Goal: Find specific page/section: Find specific page/section

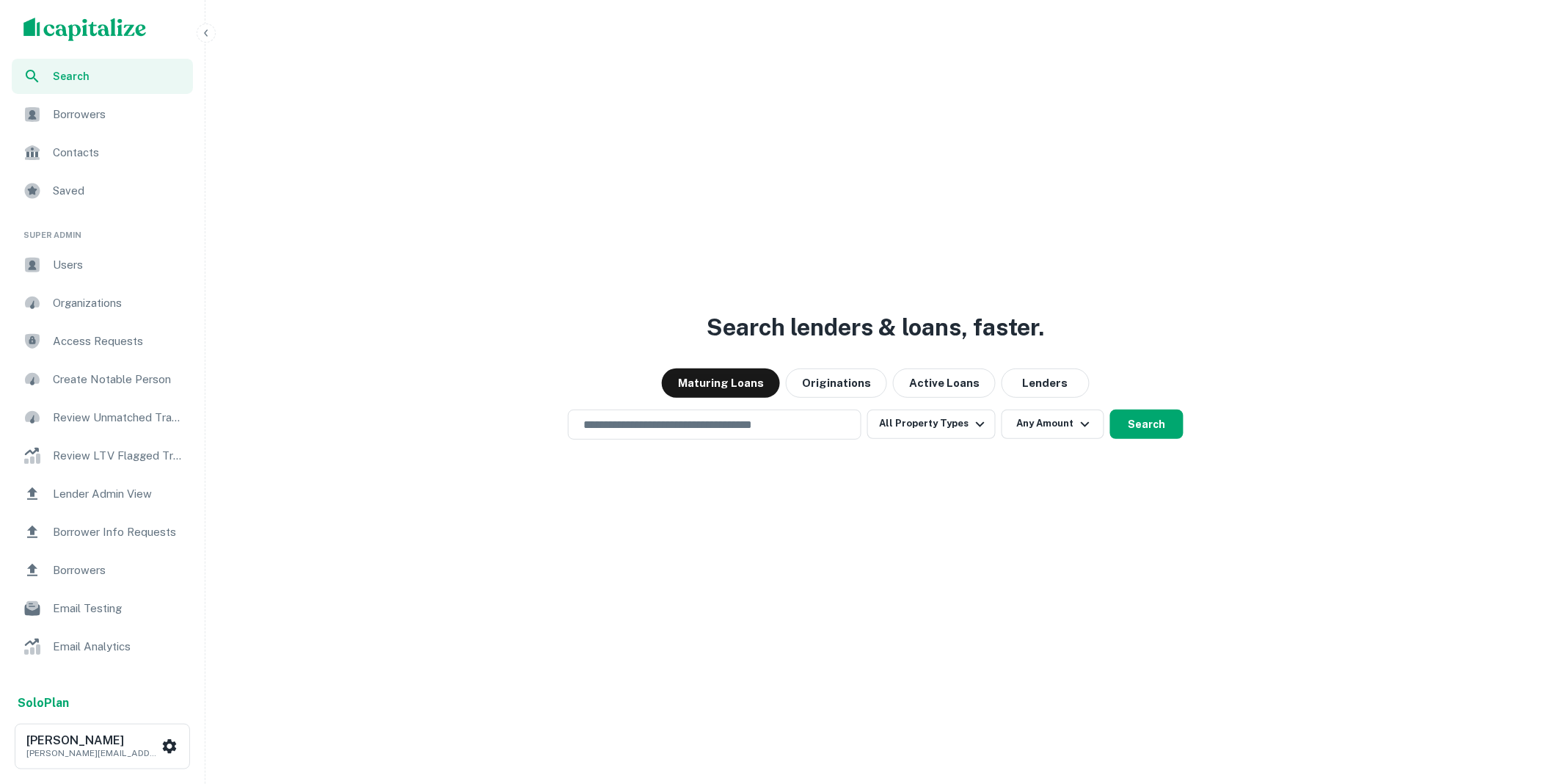
click at [98, 533] on span "Borrower Info Requests" at bounding box center [118, 532] width 132 height 17
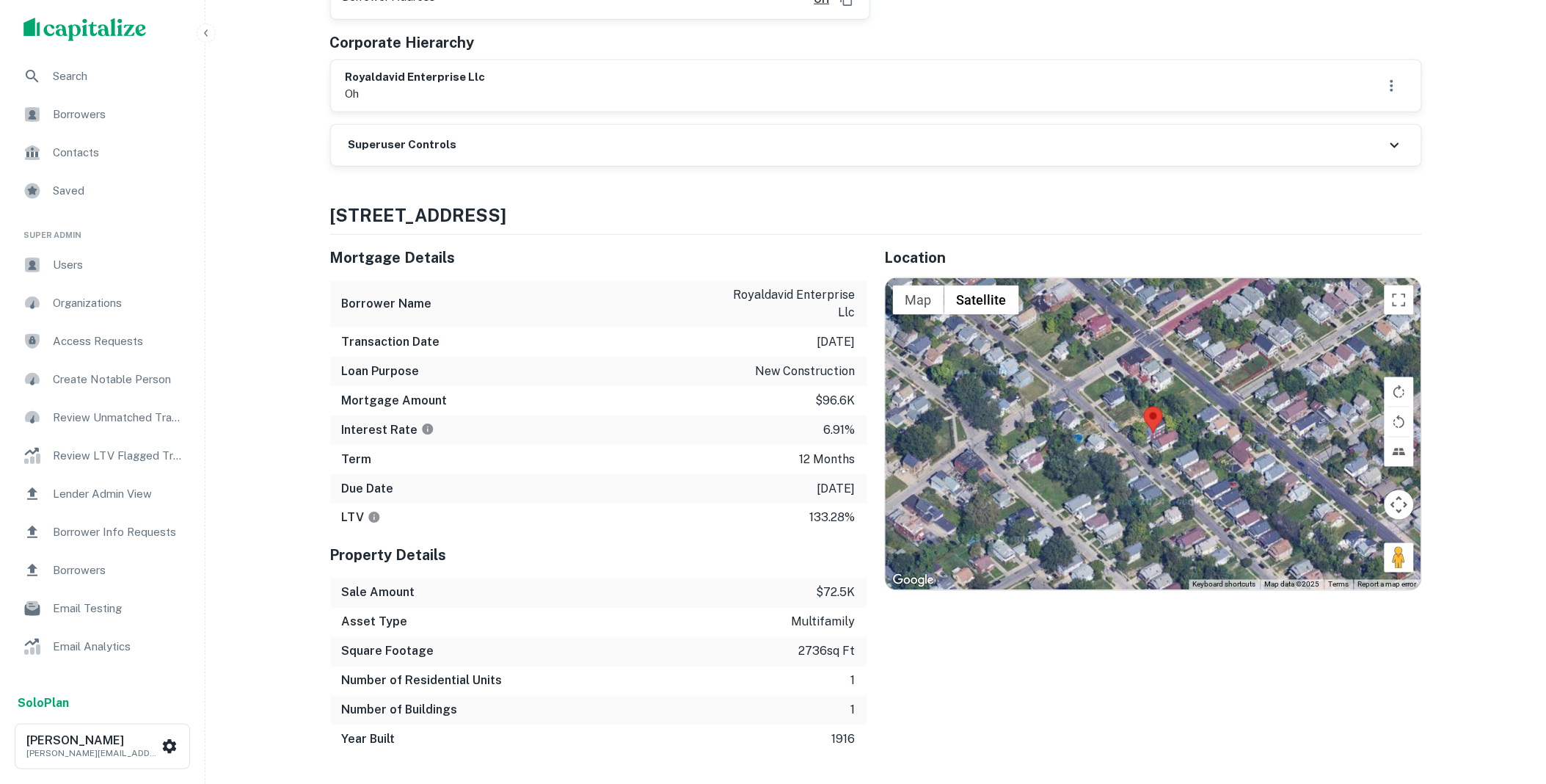
scroll to position [298, 0]
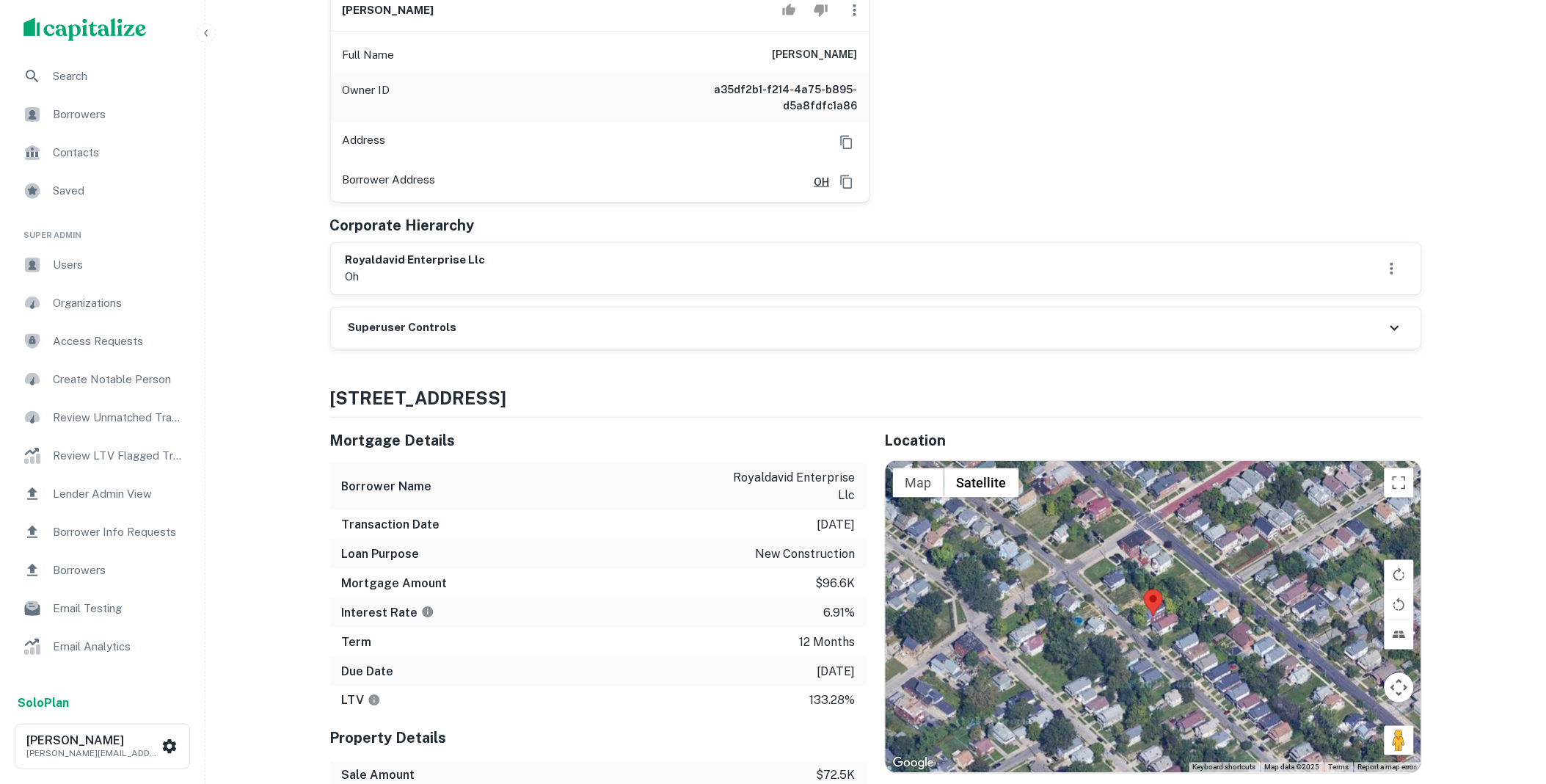
click at [495, 336] on div "Superuser Controls" at bounding box center [876, 328] width 1090 height 41
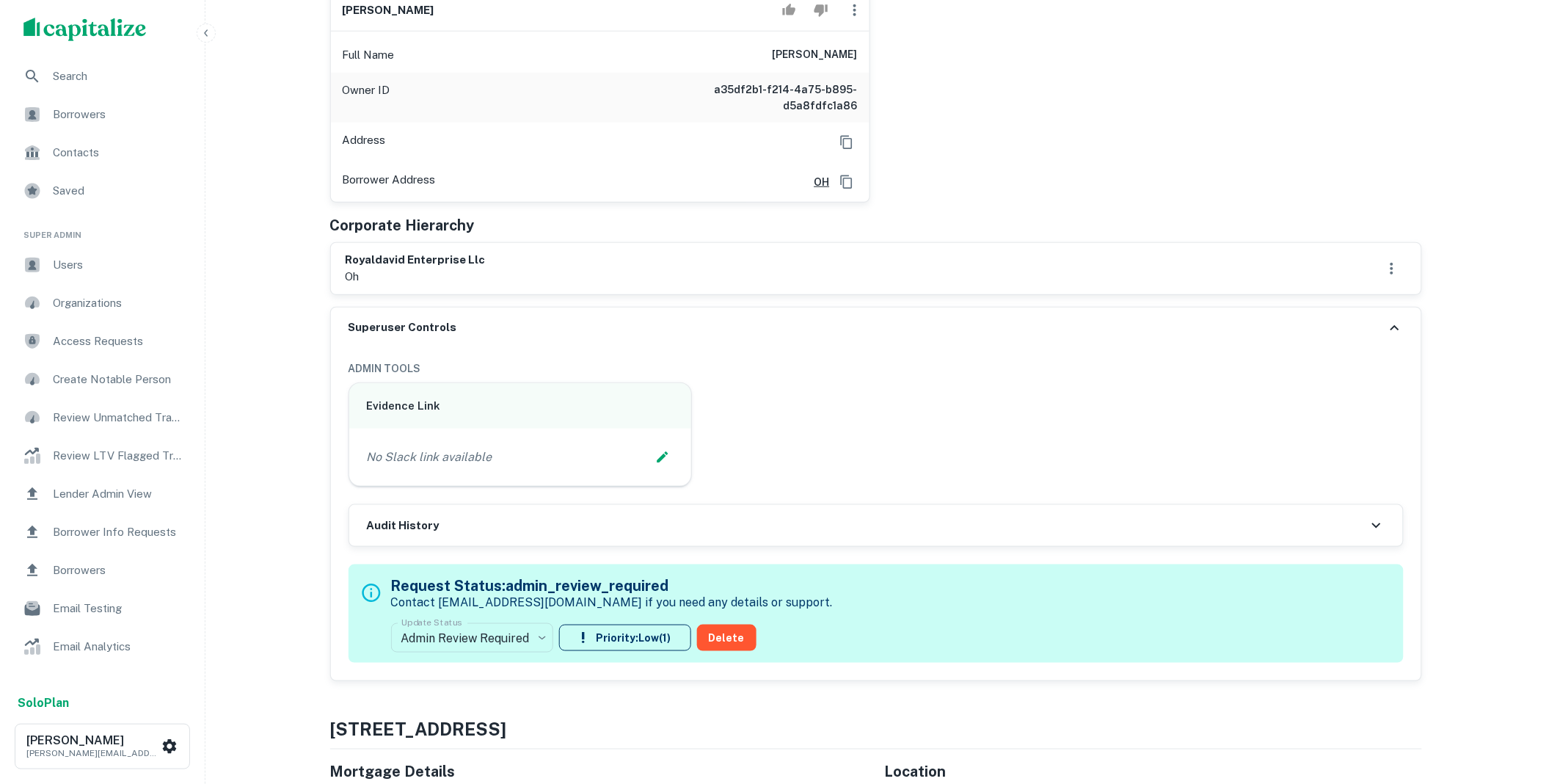
click at [524, 272] on div "royaldavid enterprise llc oh" at bounding box center [876, 268] width 1061 height 34
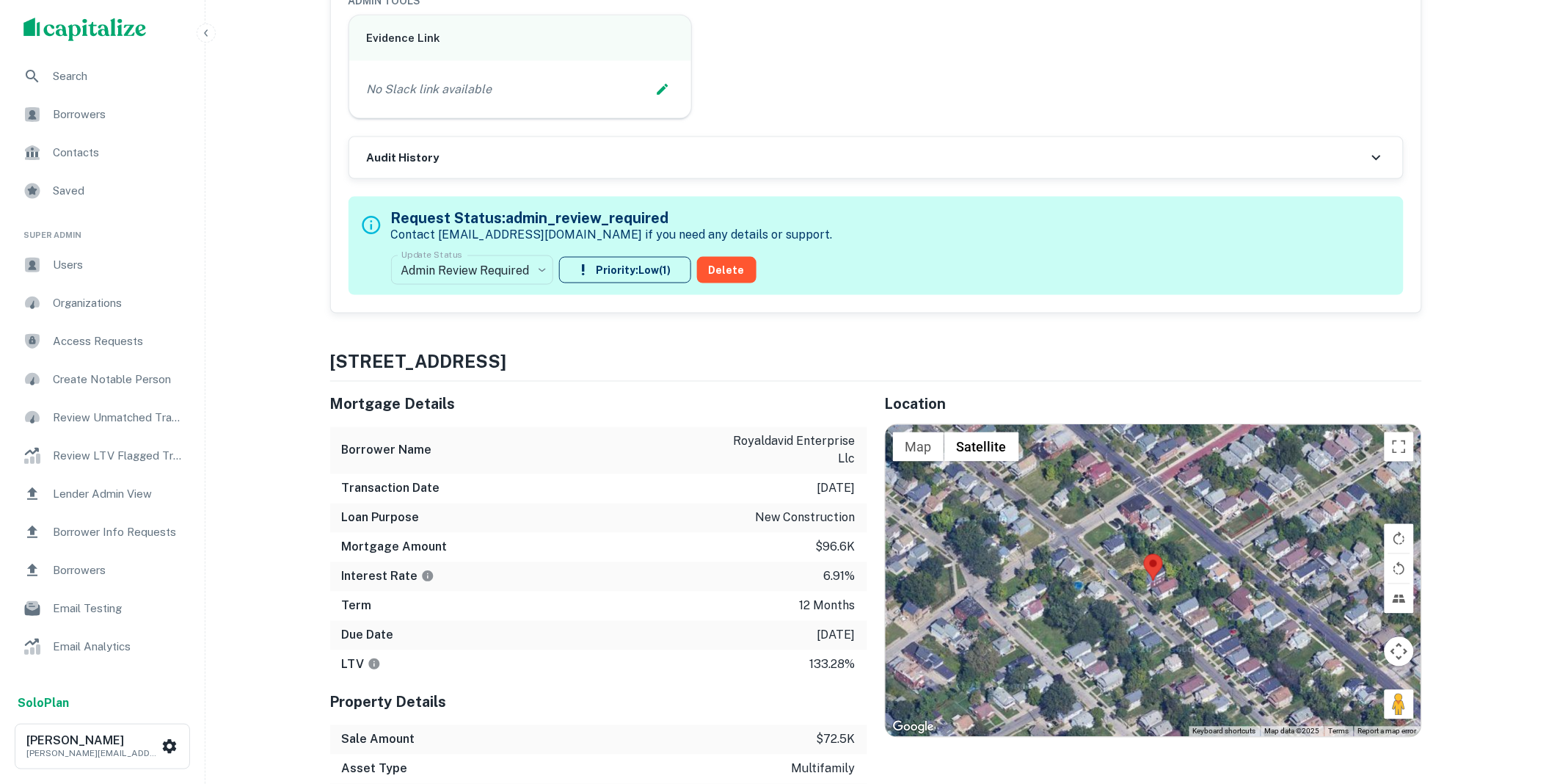
scroll to position [0, 0]
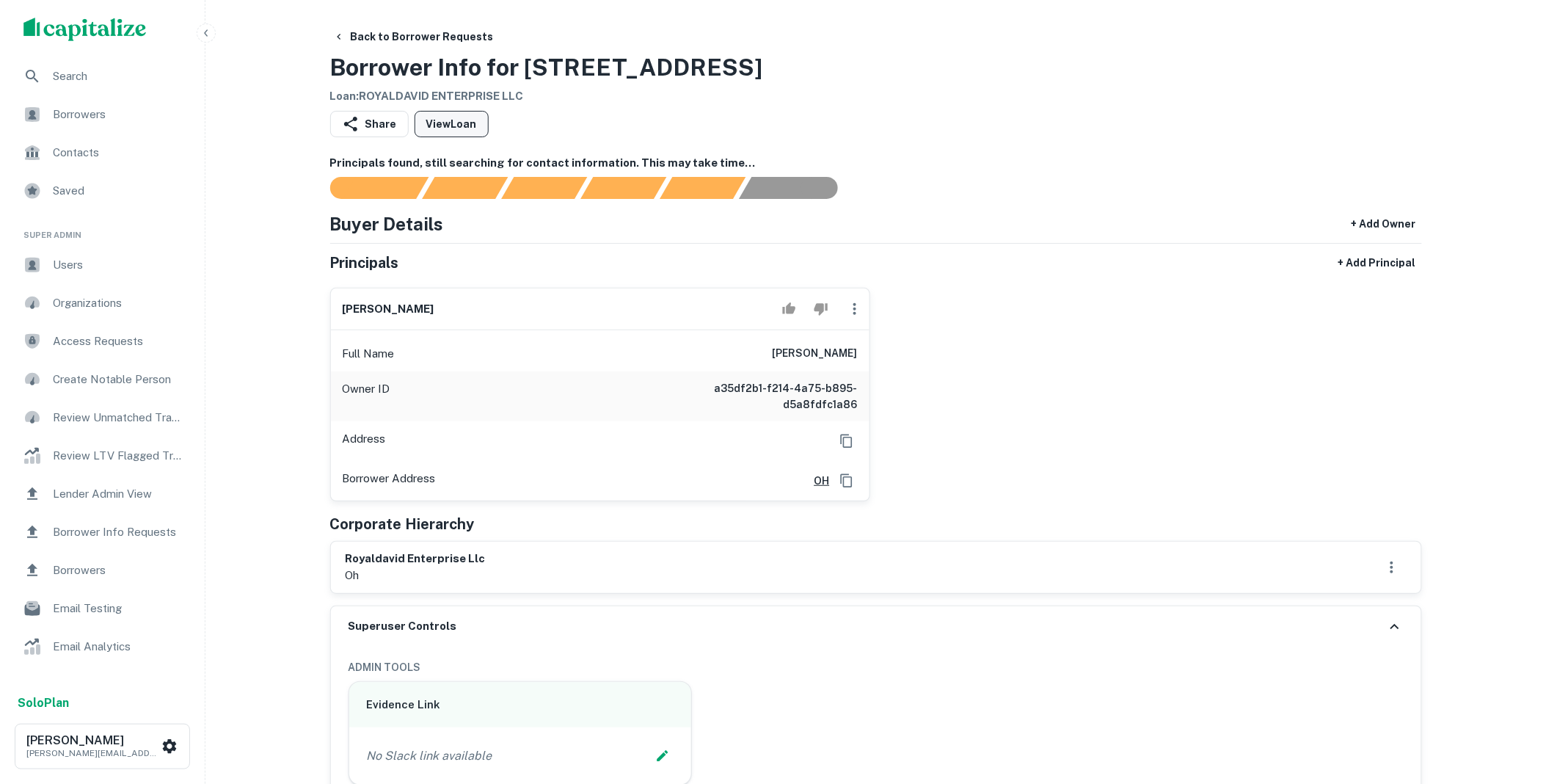
click at [445, 126] on link "View Loan" at bounding box center [451, 124] width 74 height 27
